Goal: Task Accomplishment & Management: Complete application form

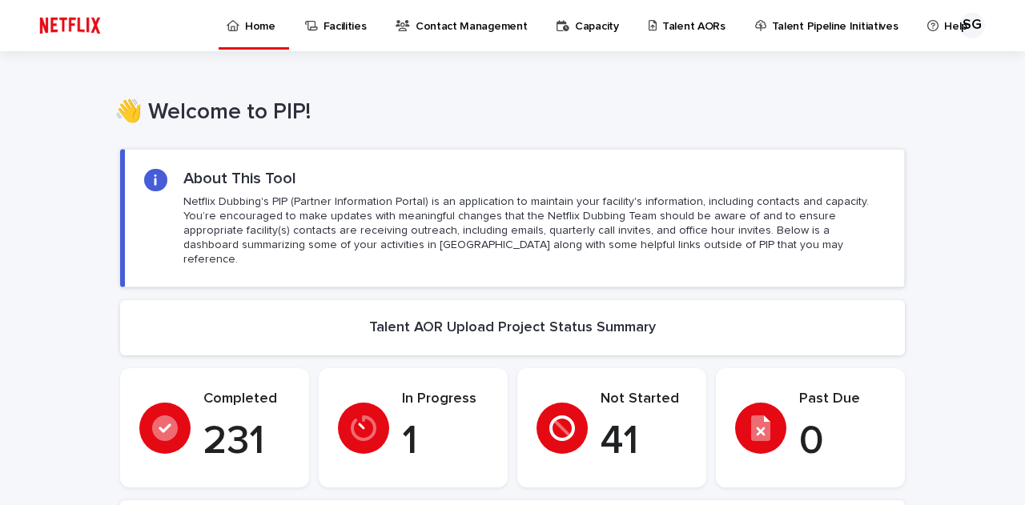
click at [662, 16] on p "Talent AORs" at bounding box center [693, 17] width 63 height 34
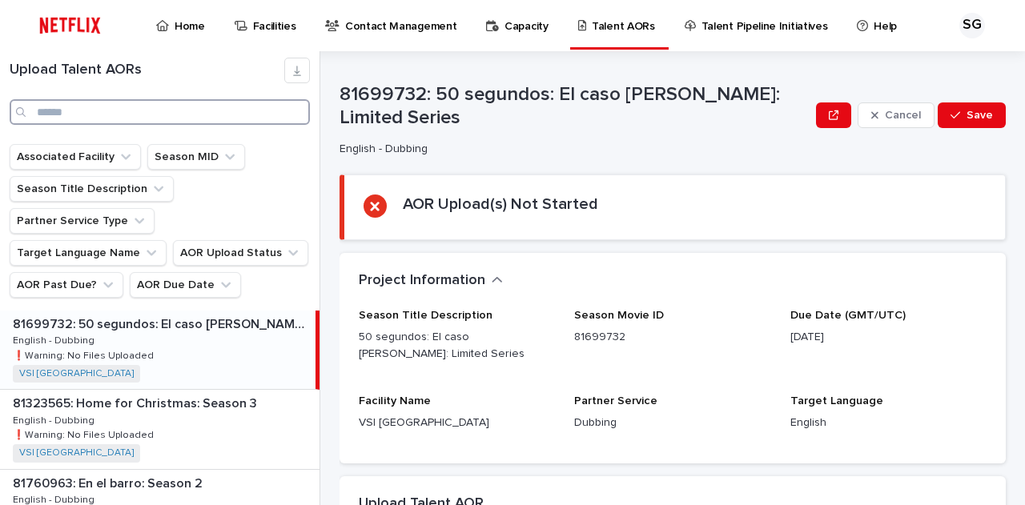
click at [147, 108] on input "Search" at bounding box center [160, 112] width 300 height 26
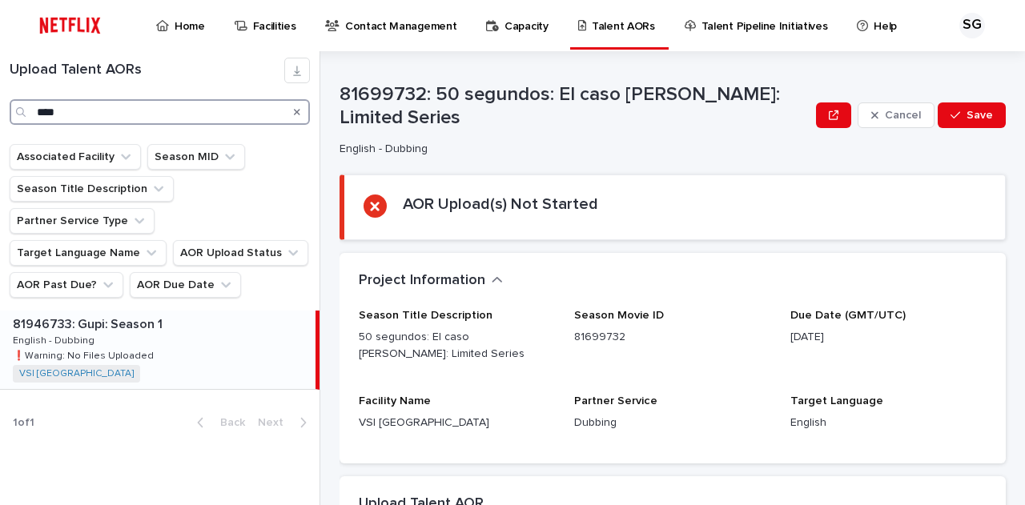
type input "****"
click at [191, 324] on p at bounding box center [161, 324] width 296 height 15
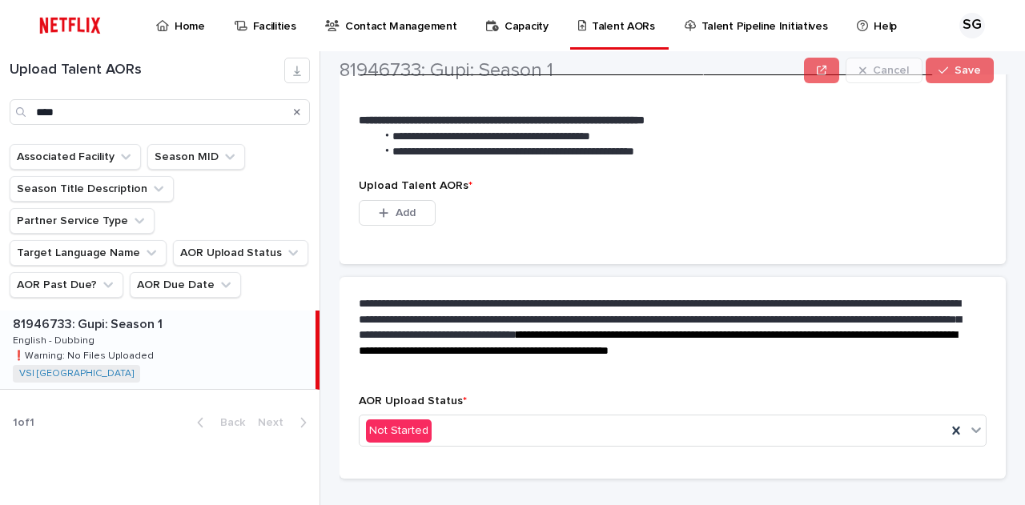
scroll to position [480, 0]
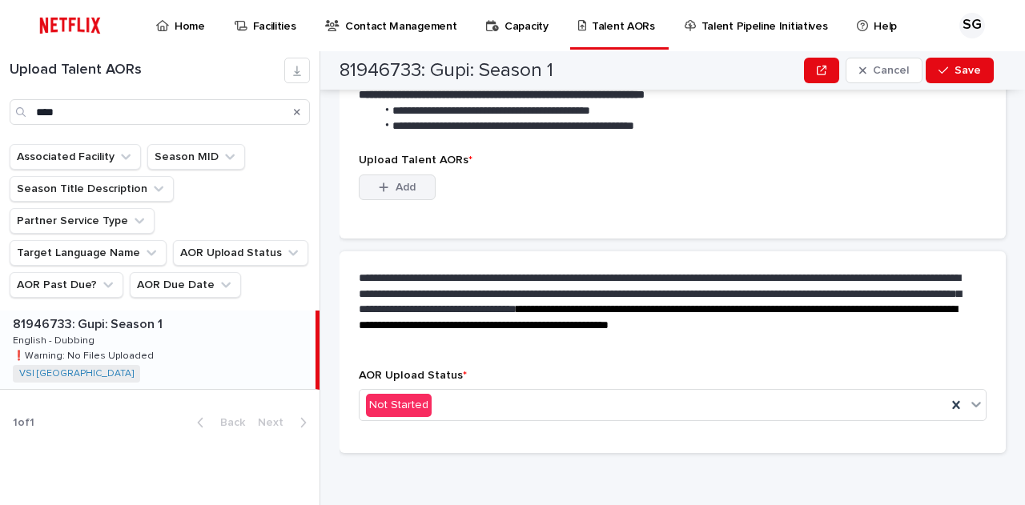
click at [411, 187] on span "Add" at bounding box center [406, 187] width 20 height 11
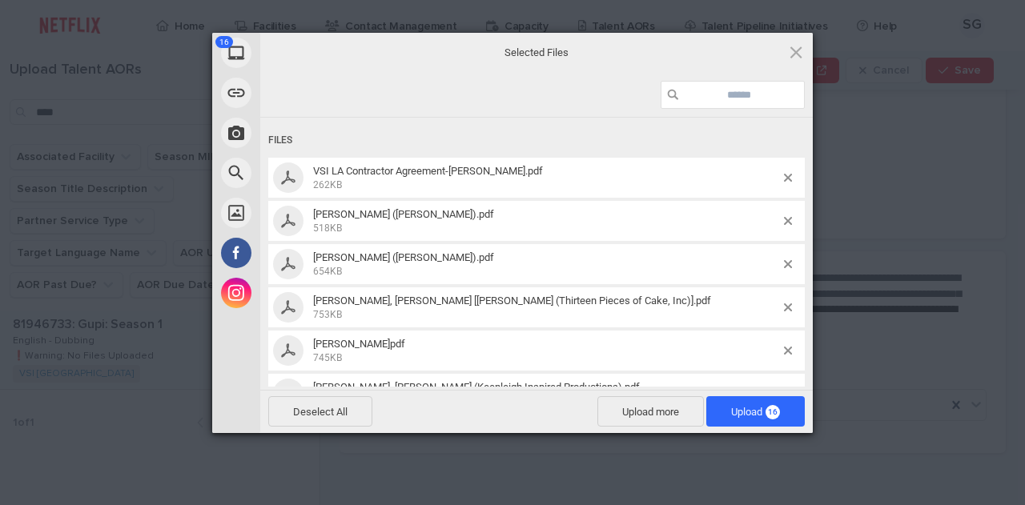
click at [596, 82] on div at bounding box center [536, 95] width 552 height 45
click at [745, 412] on span "Upload 16" at bounding box center [755, 412] width 49 height 12
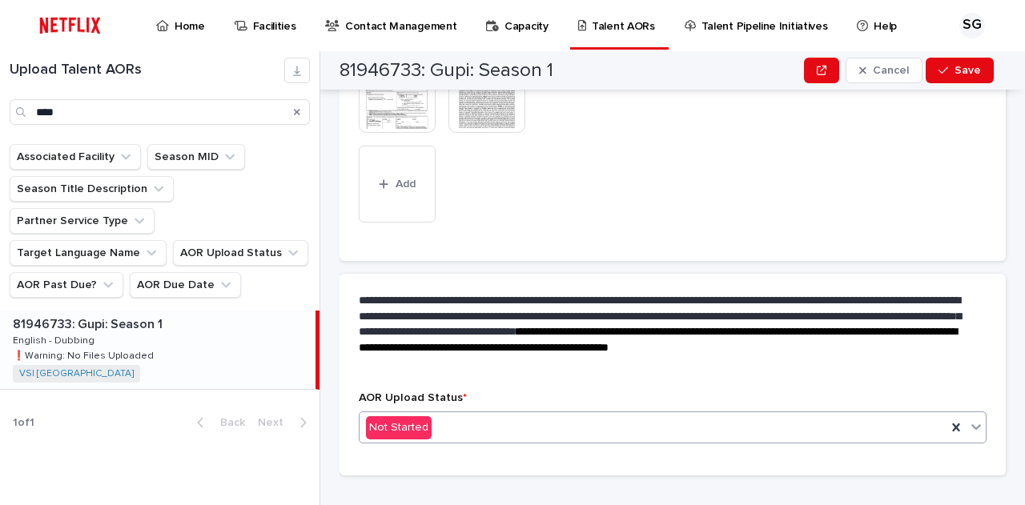
scroll to position [728, 0]
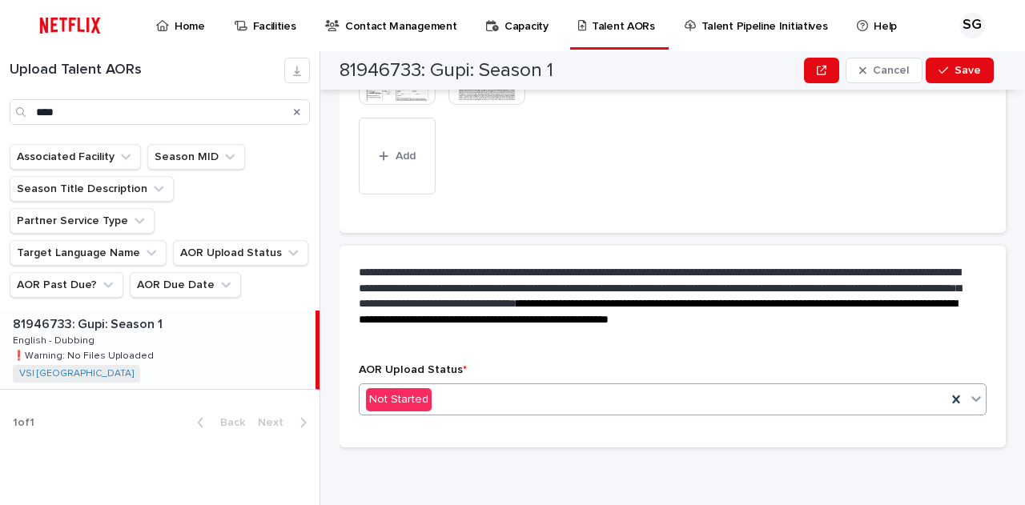
click at [492, 398] on div "Not Started" at bounding box center [652, 400] width 587 height 26
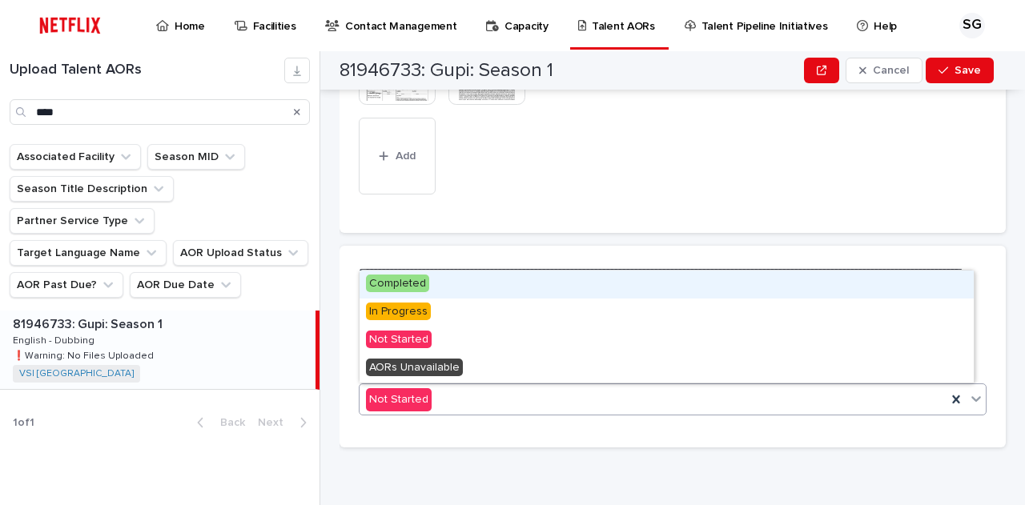
click at [462, 287] on div "Completed" at bounding box center [666, 285] width 614 height 28
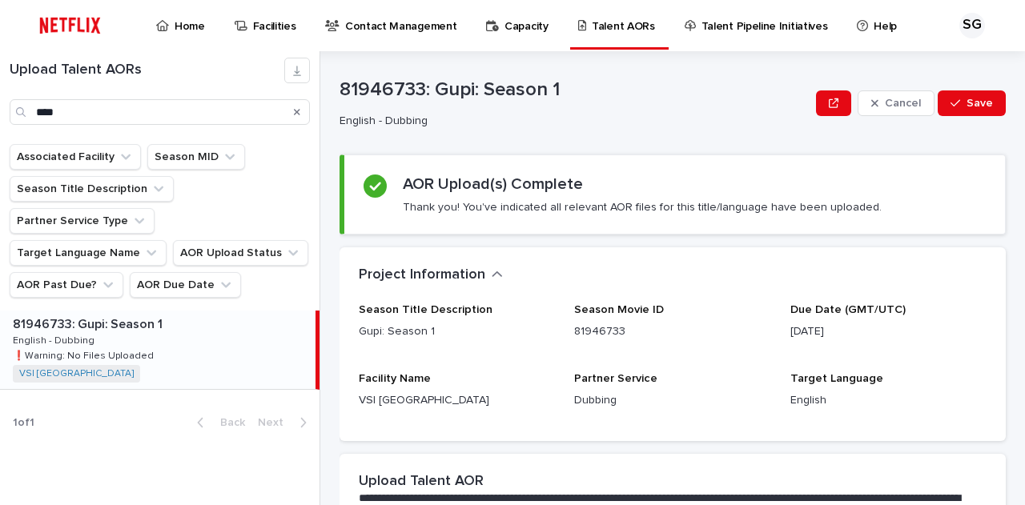
scroll to position [0, 0]
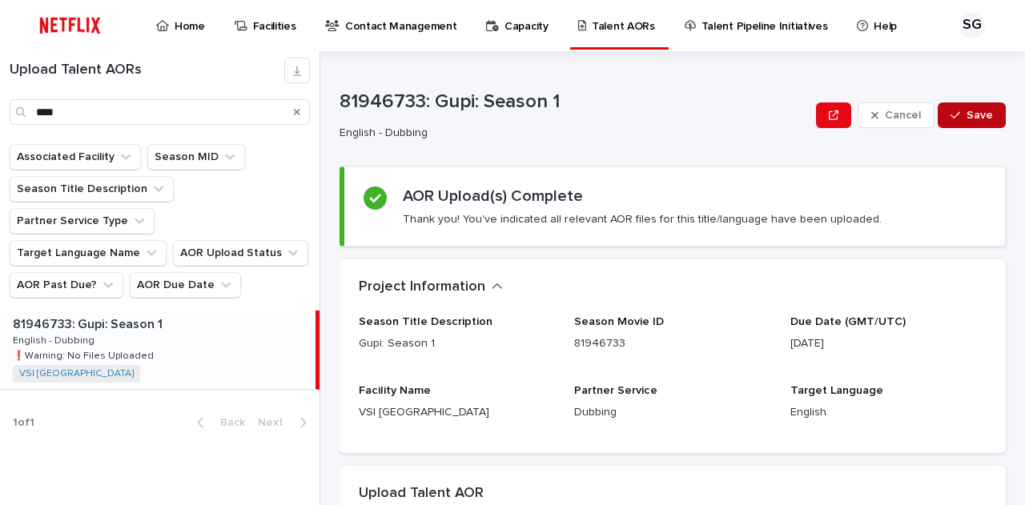
click at [967, 107] on button "Save" at bounding box center [972, 115] width 68 height 26
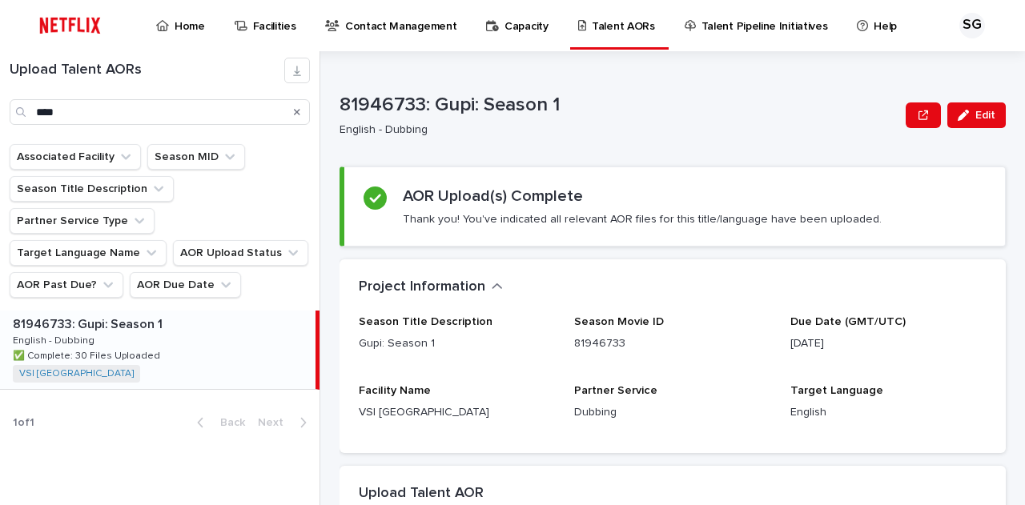
click at [295, 112] on icon "Search" at bounding box center [297, 112] width 6 height 10
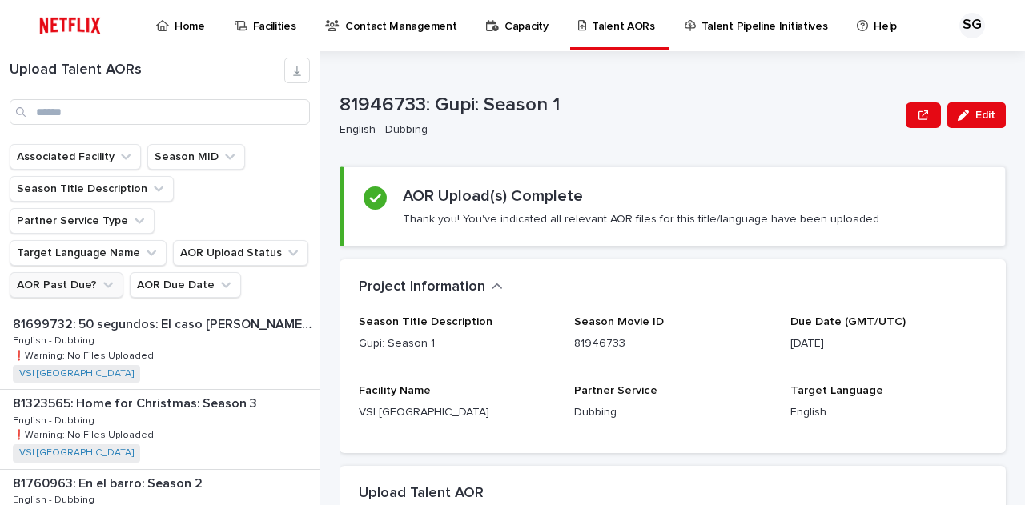
click at [123, 272] on button "AOR Past Due?" at bounding box center [67, 285] width 114 height 26
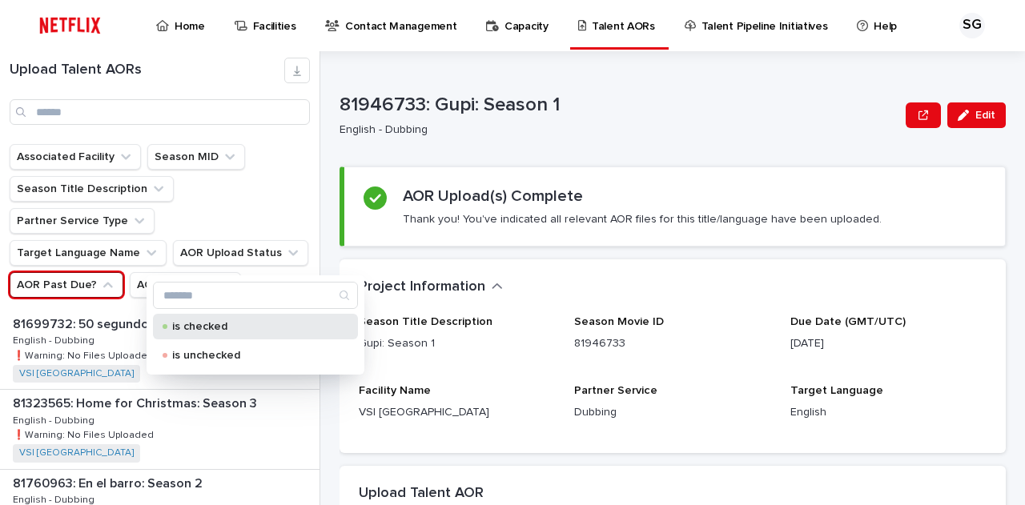
click at [229, 322] on p "is checked" at bounding box center [252, 326] width 160 height 11
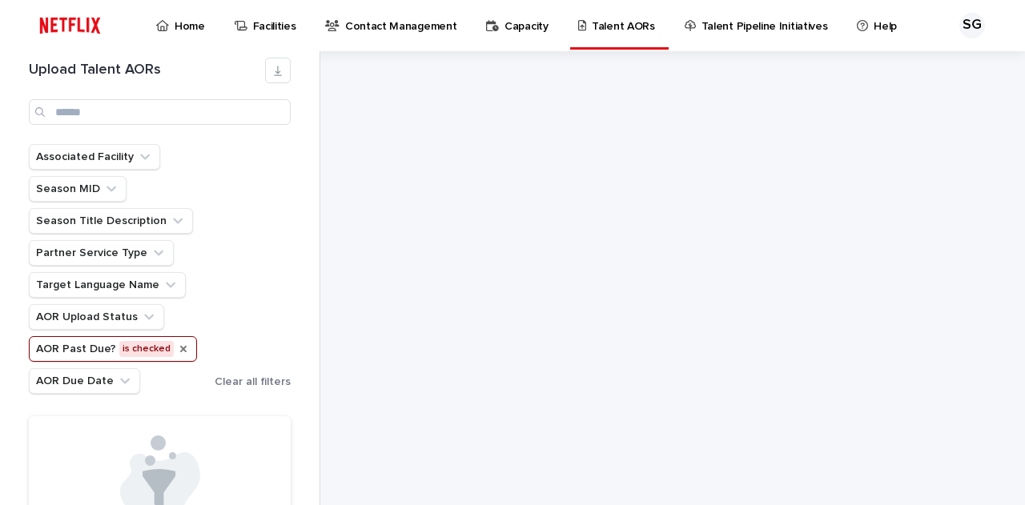
click at [180, 352] on icon "AOR Past Due?" at bounding box center [183, 349] width 6 height 6
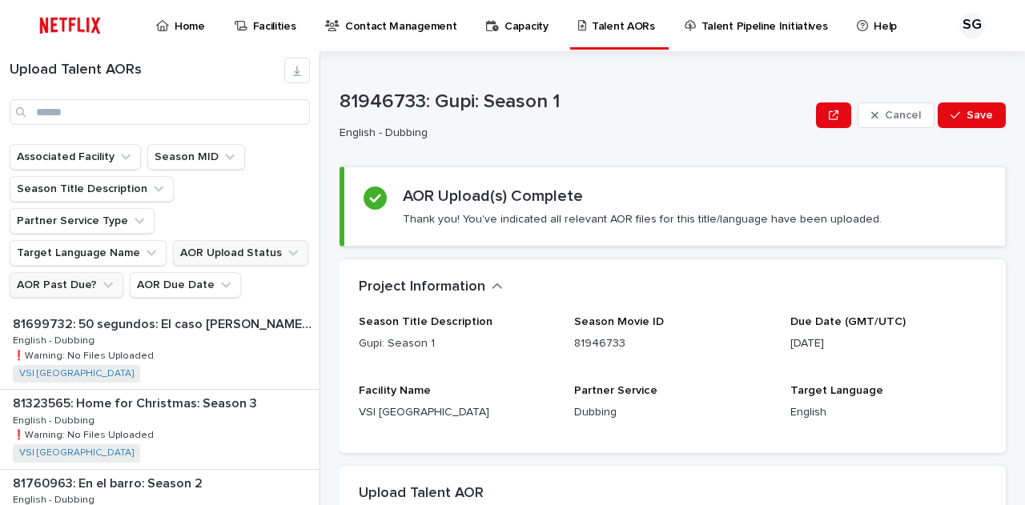
click at [173, 256] on button "AOR Upload Status" at bounding box center [240, 253] width 135 height 26
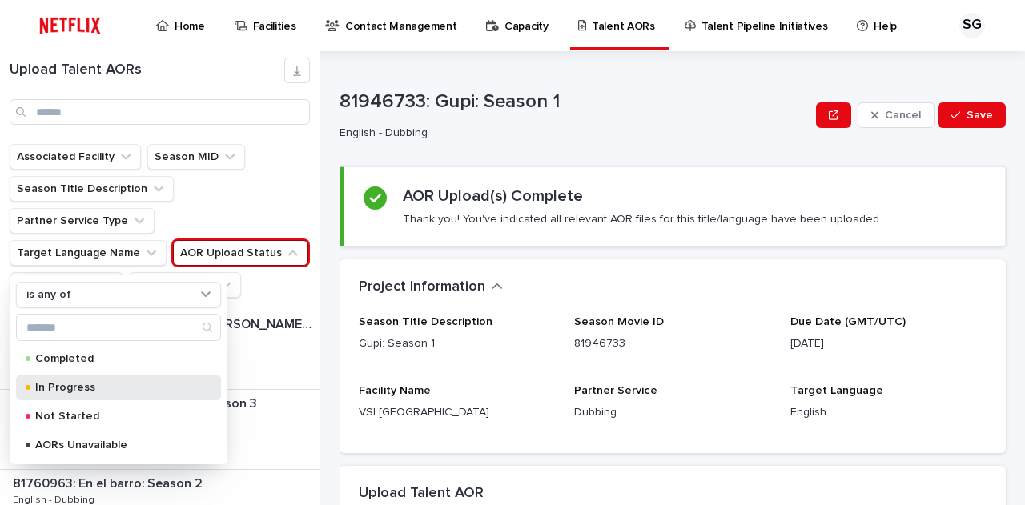
click at [70, 384] on p "In Progress" at bounding box center [115, 387] width 160 height 11
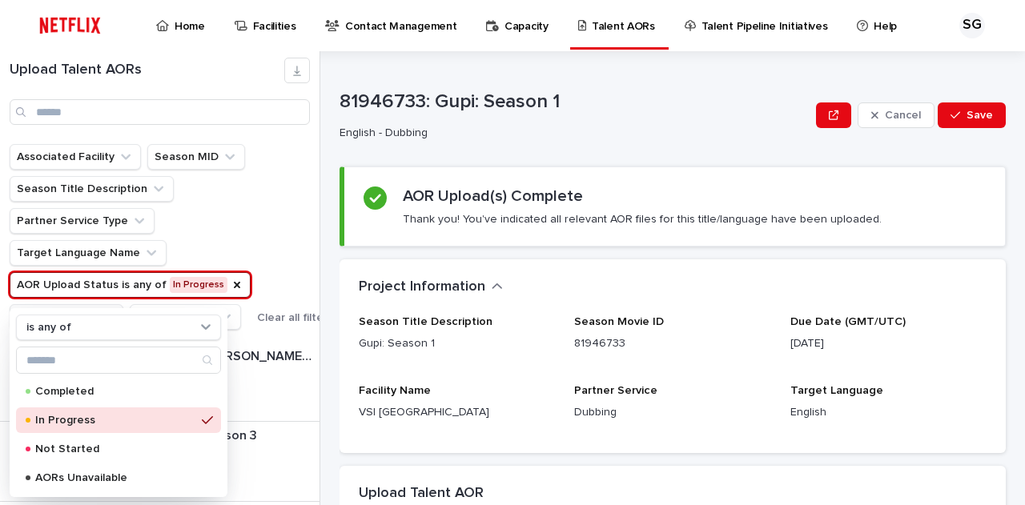
click at [293, 240] on div "Associated Facility Season MID Season Title Description Partner Service Type Ta…" at bounding box center [171, 237] width 323 height 186
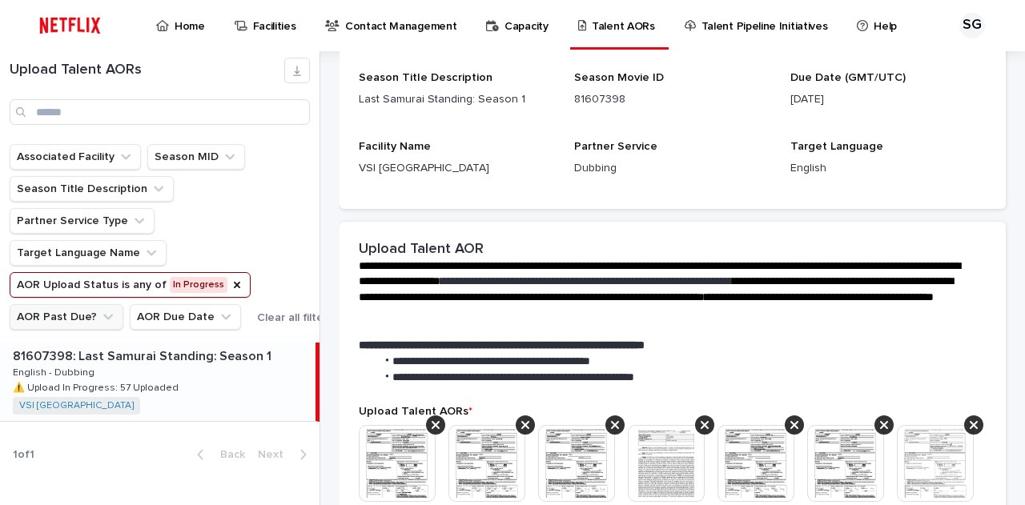
scroll to position [400, 0]
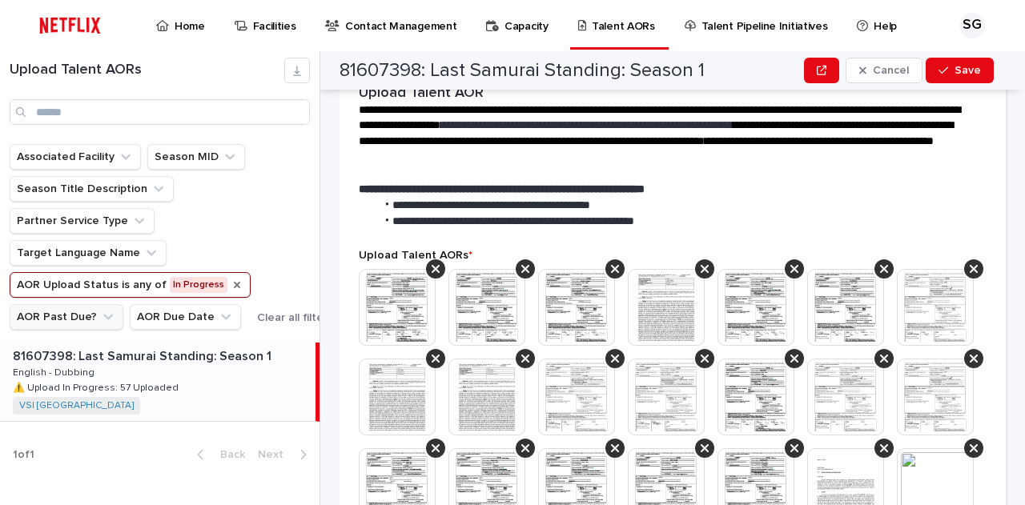
click at [234, 286] on icon "AOR Upload Status" at bounding box center [237, 285] width 6 height 6
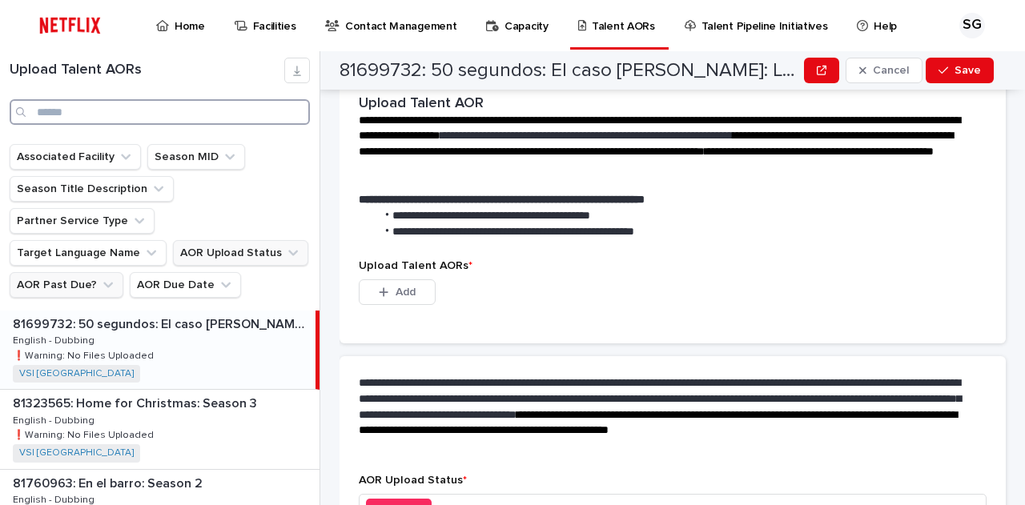
click at [123, 110] on input "Search" at bounding box center [160, 112] width 300 height 26
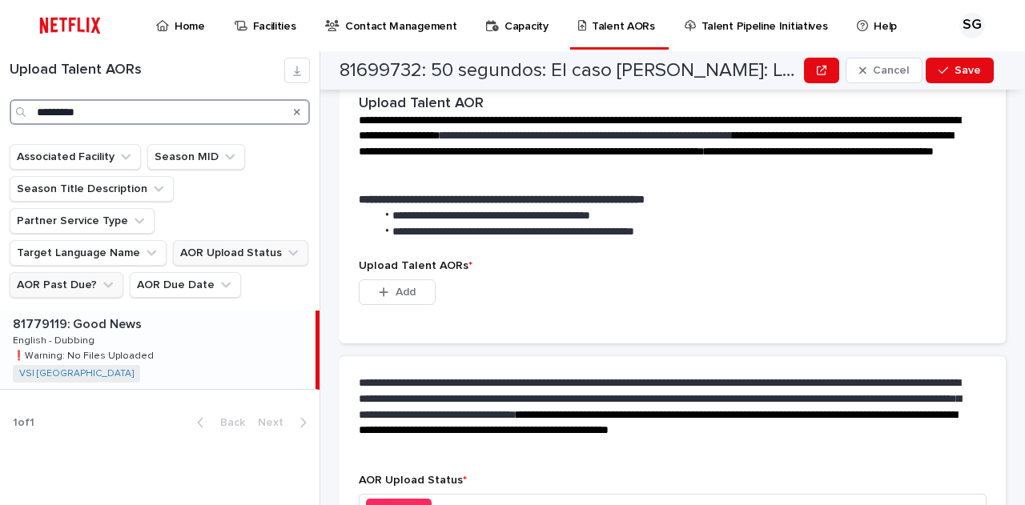
type input "*********"
click at [193, 341] on div "81779119: Good News 81779119: Good News English - Dubbing English - Dubbing ❗️W…" at bounding box center [157, 350] width 315 height 78
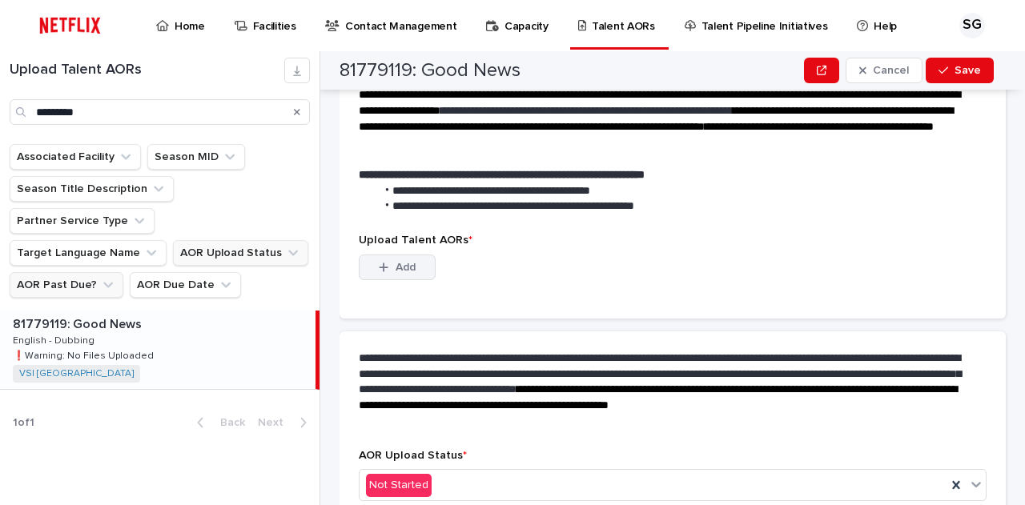
click at [410, 271] on span "Add" at bounding box center [406, 267] width 20 height 11
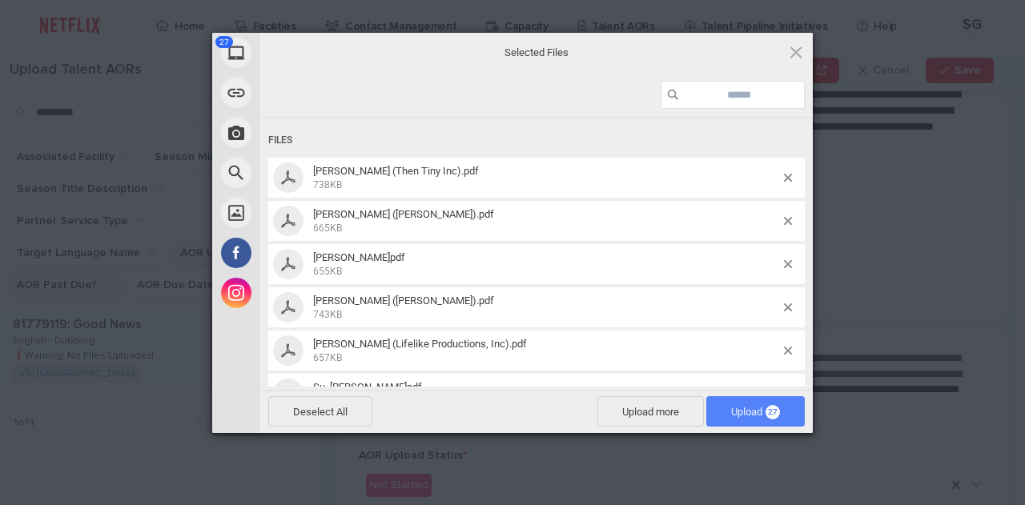
click at [756, 412] on span "Upload 27" at bounding box center [755, 412] width 49 height 12
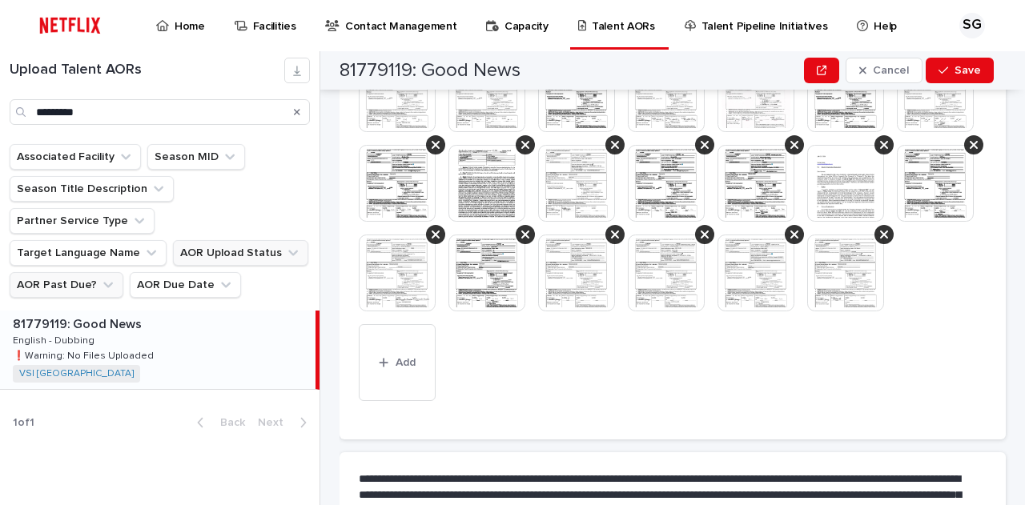
scroll to position [907, 0]
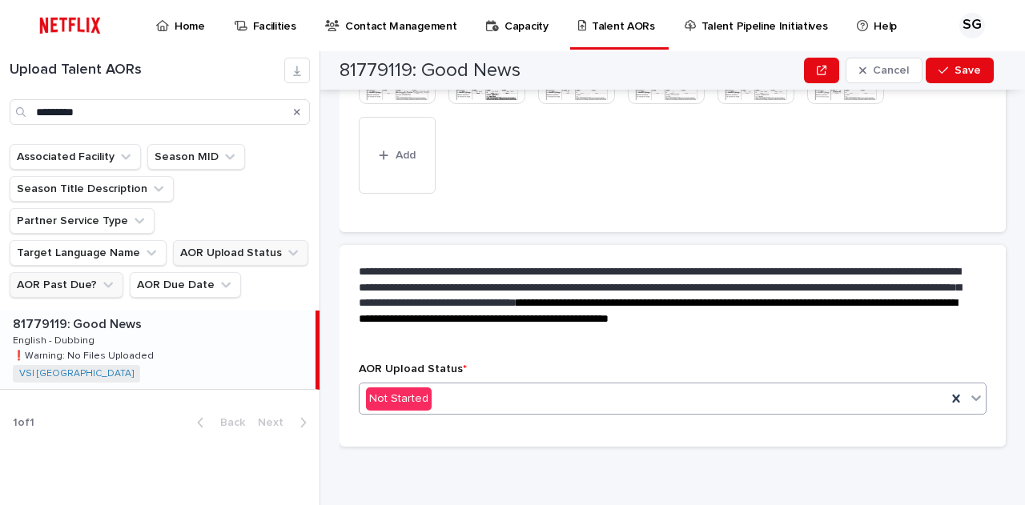
click at [522, 409] on div "Not Started" at bounding box center [652, 399] width 587 height 26
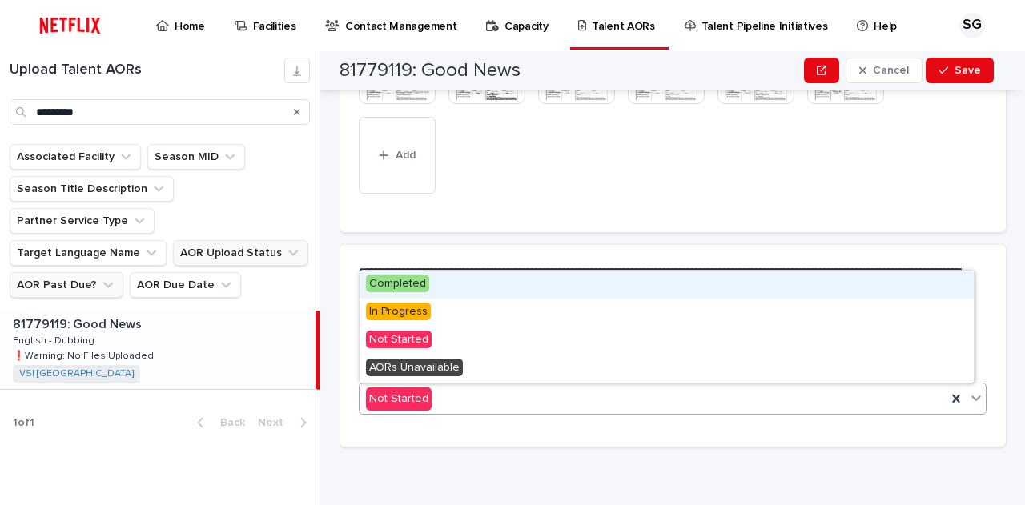
click at [494, 288] on div "Completed" at bounding box center [666, 285] width 614 height 28
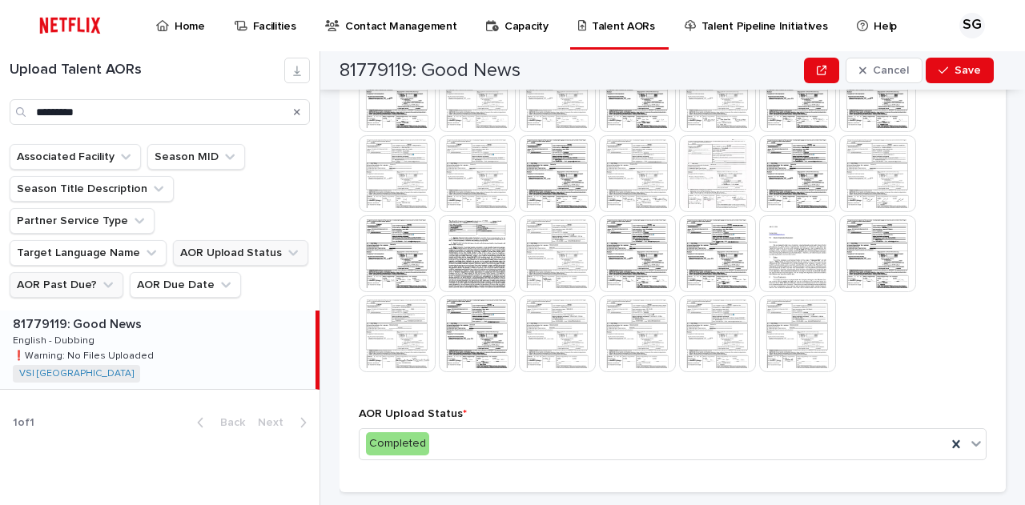
scroll to position [594, 0]
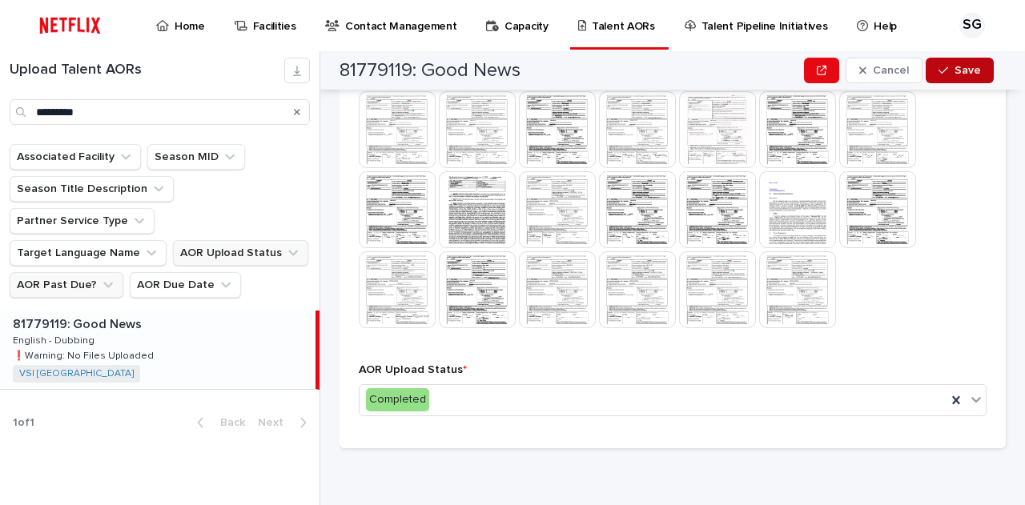
click at [976, 65] on span "Save" at bounding box center [967, 70] width 26 height 11
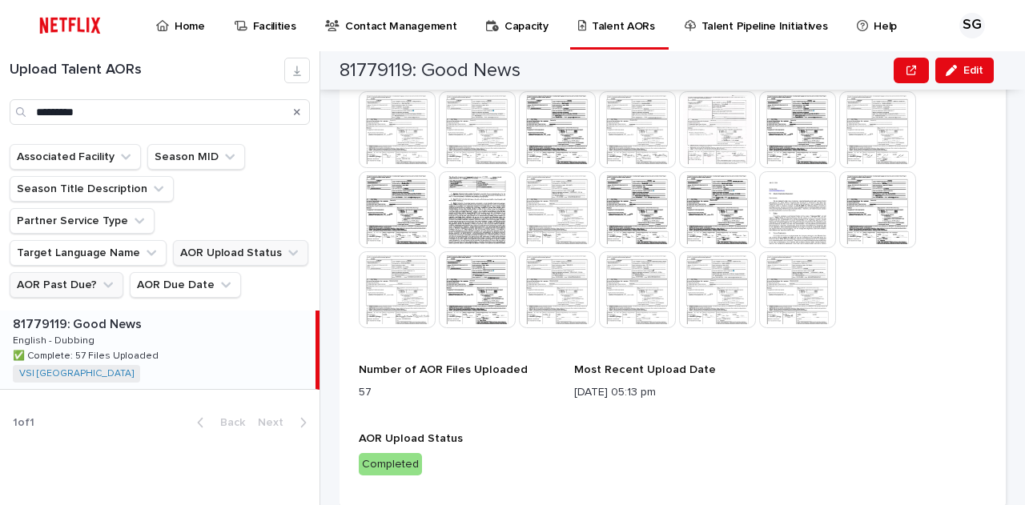
scroll to position [585, 0]
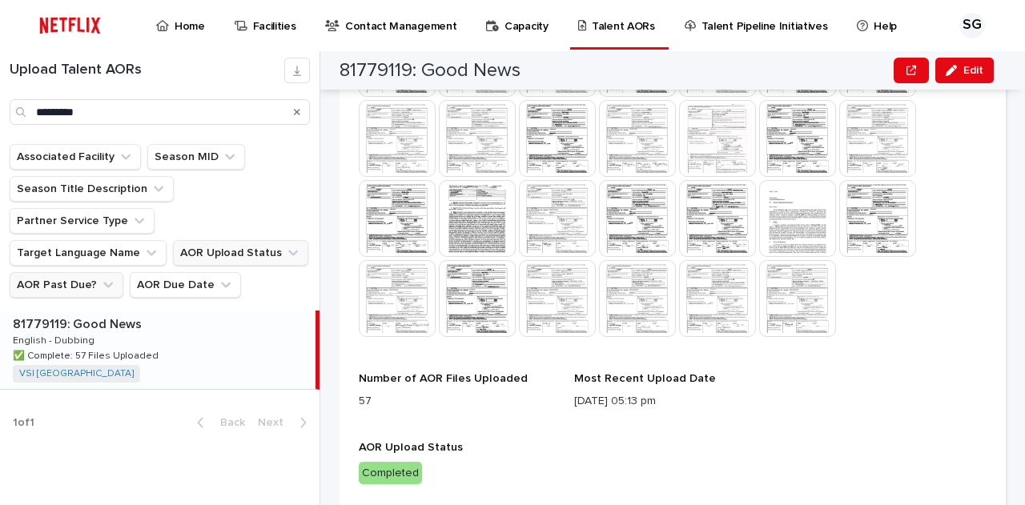
click at [187, 25] on p "Home" at bounding box center [190, 17] width 30 height 34
